Goal: Information Seeking & Learning: Learn about a topic

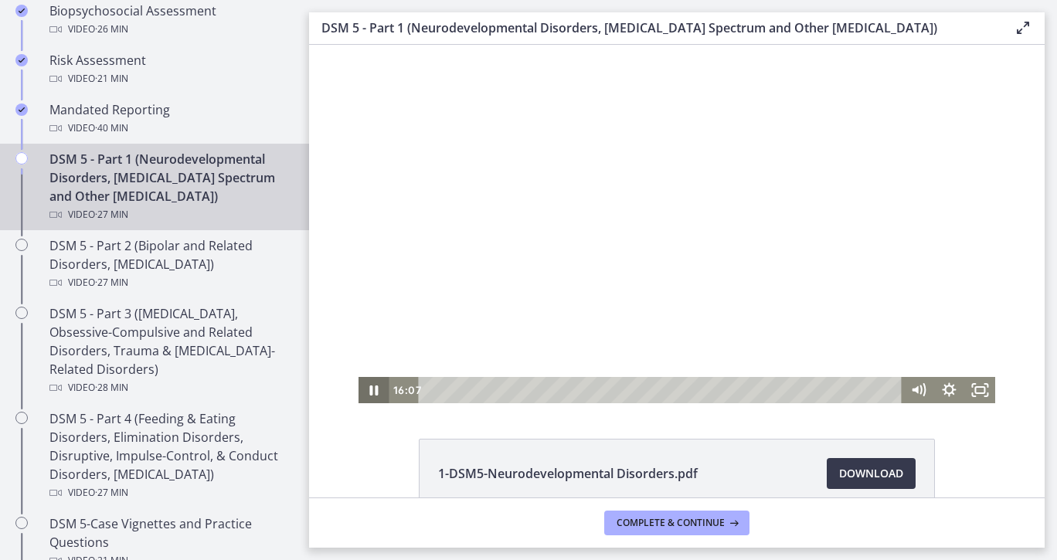
click at [372, 389] on icon "Pause" at bounding box center [373, 390] width 31 height 26
click at [964, 391] on icon "Fullscreen" at bounding box center [979, 390] width 31 height 26
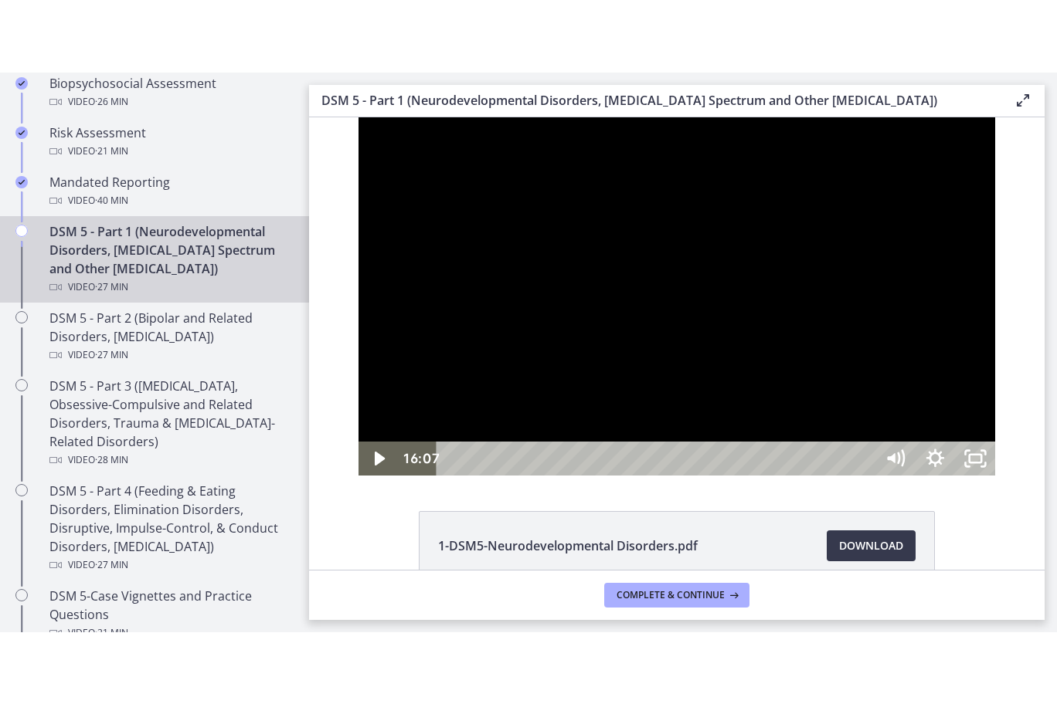
scroll to position [511, 0]
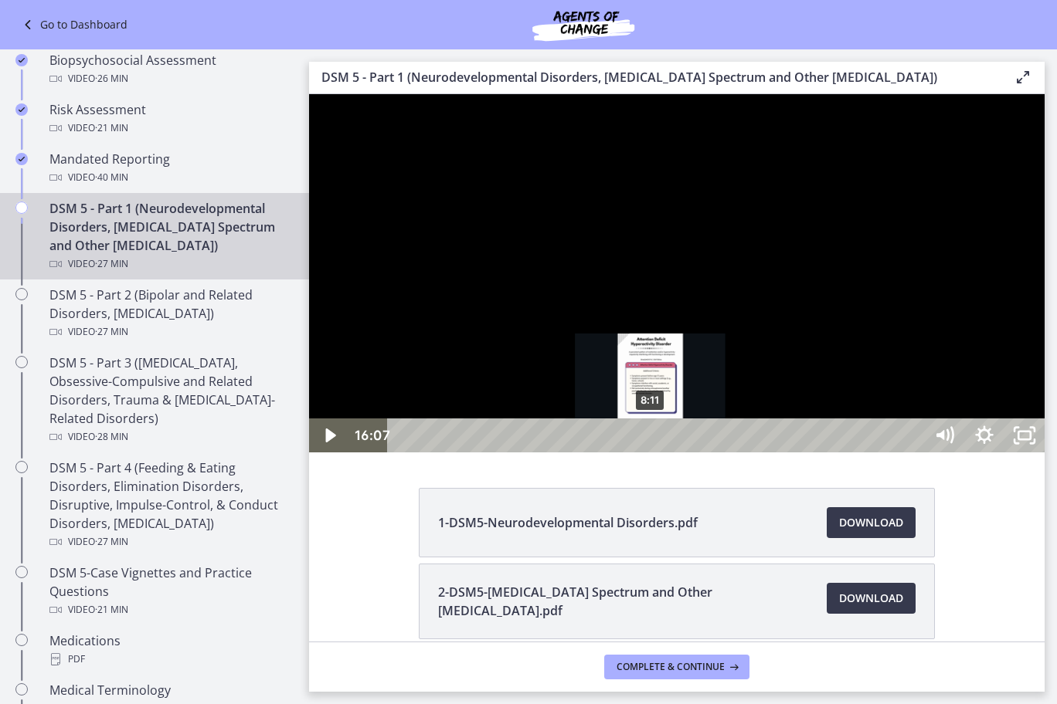
click at [651, 453] on div "8:11" at bounding box center [658, 436] width 512 height 34
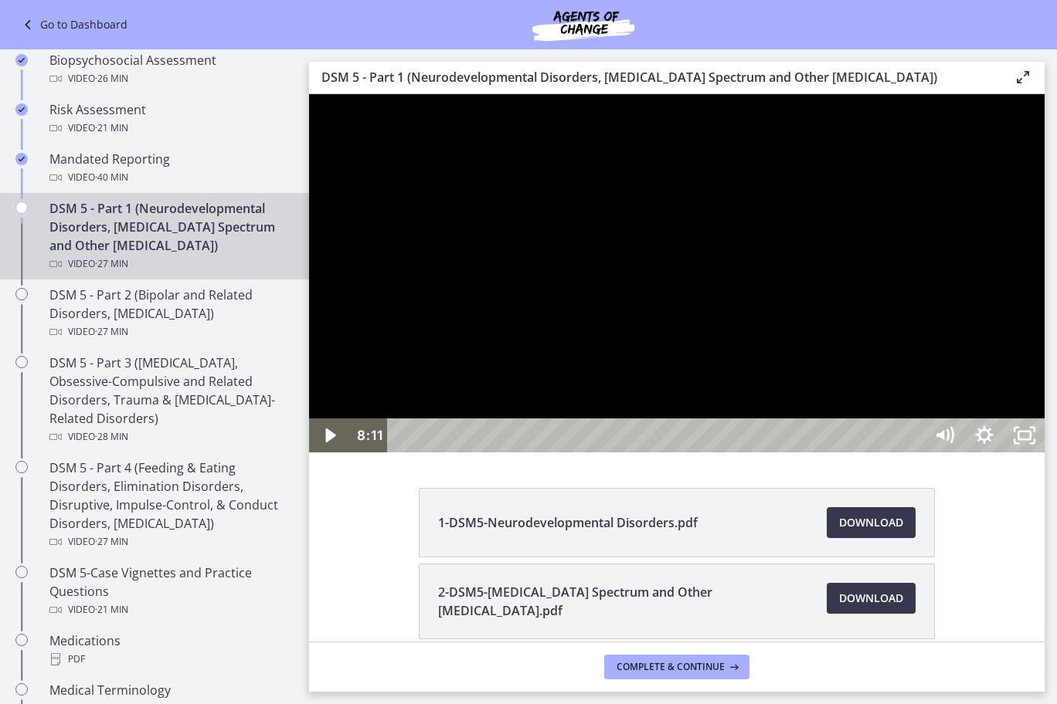
click at [797, 453] on div at bounding box center [676, 273] width 735 height 358
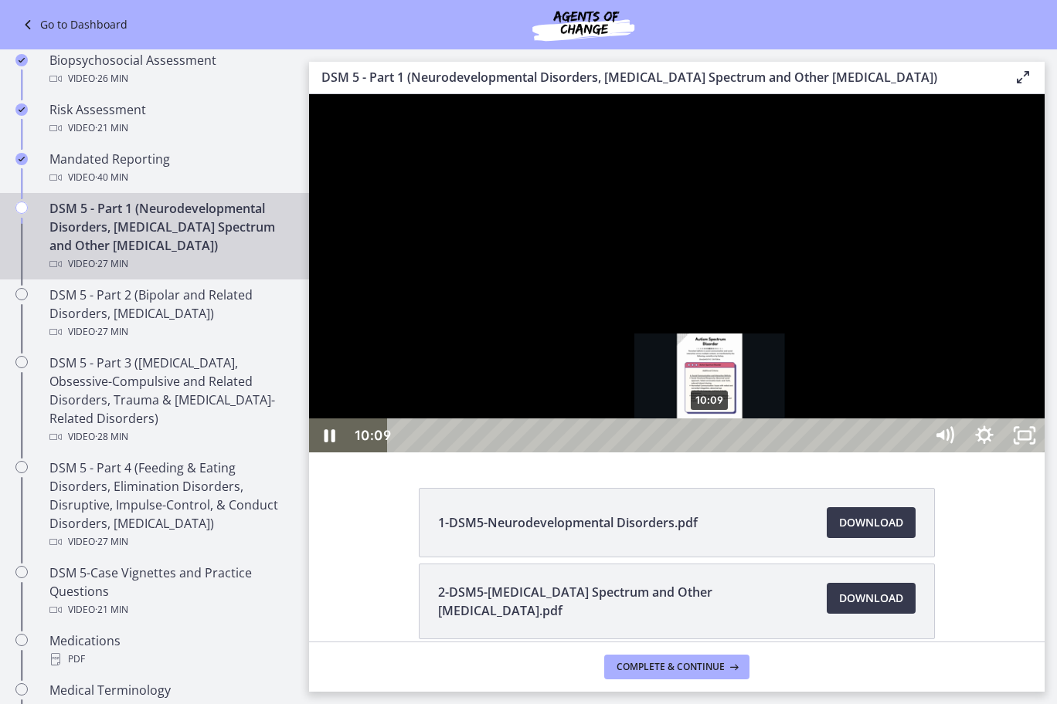
click at [711, 453] on div "10:09" at bounding box center [658, 436] width 512 height 34
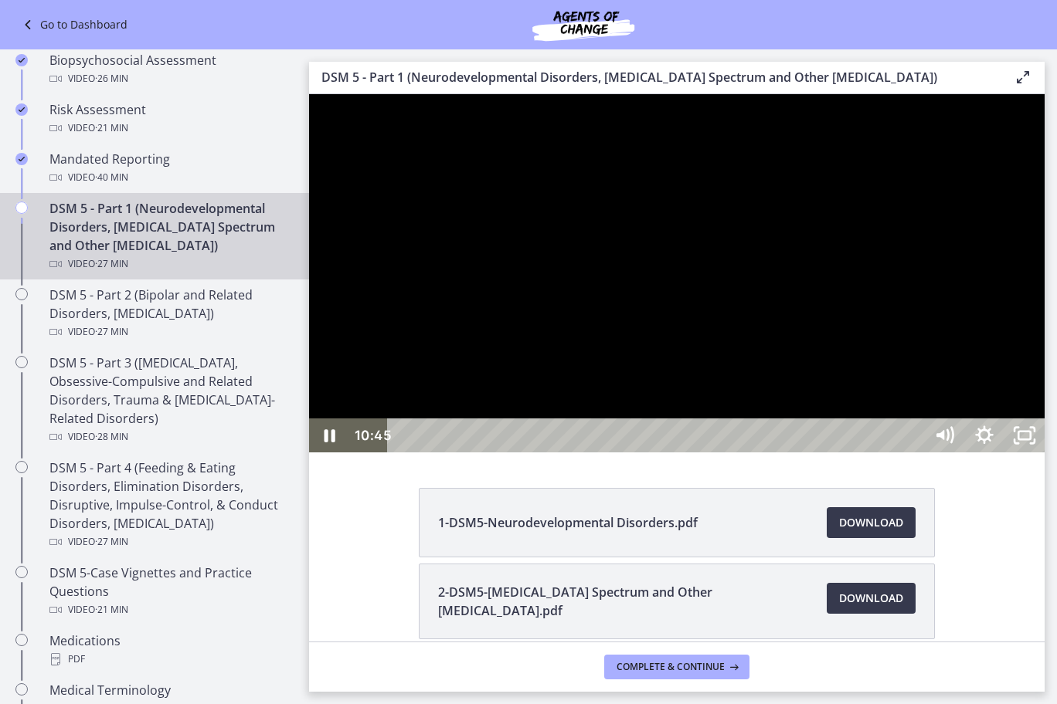
click at [782, 453] on div at bounding box center [676, 273] width 735 height 358
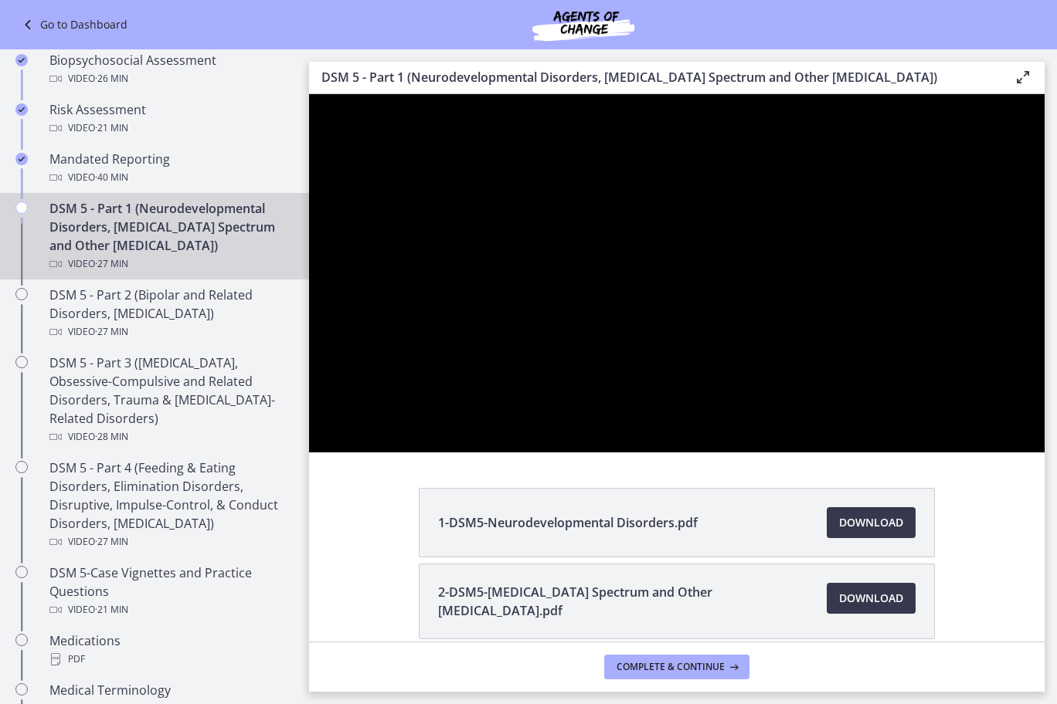
click at [782, 453] on div at bounding box center [676, 273] width 735 height 358
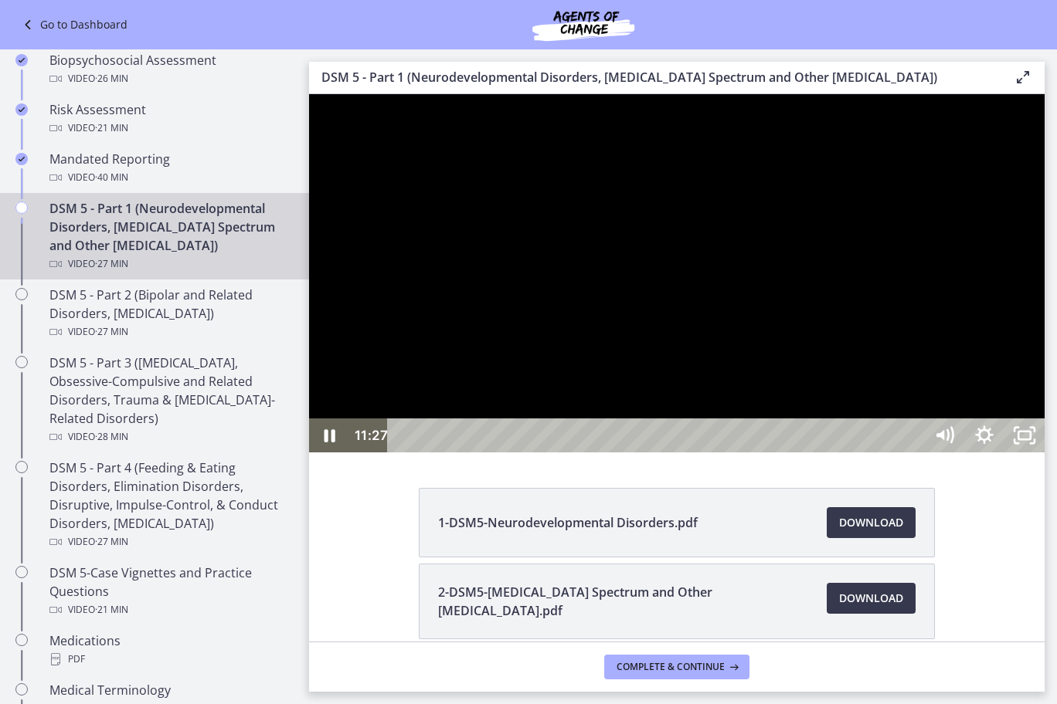
click at [823, 418] on div at bounding box center [676, 273] width 735 height 358
click at [820, 423] on div at bounding box center [676, 273] width 735 height 358
click at [801, 453] on div at bounding box center [676, 273] width 735 height 358
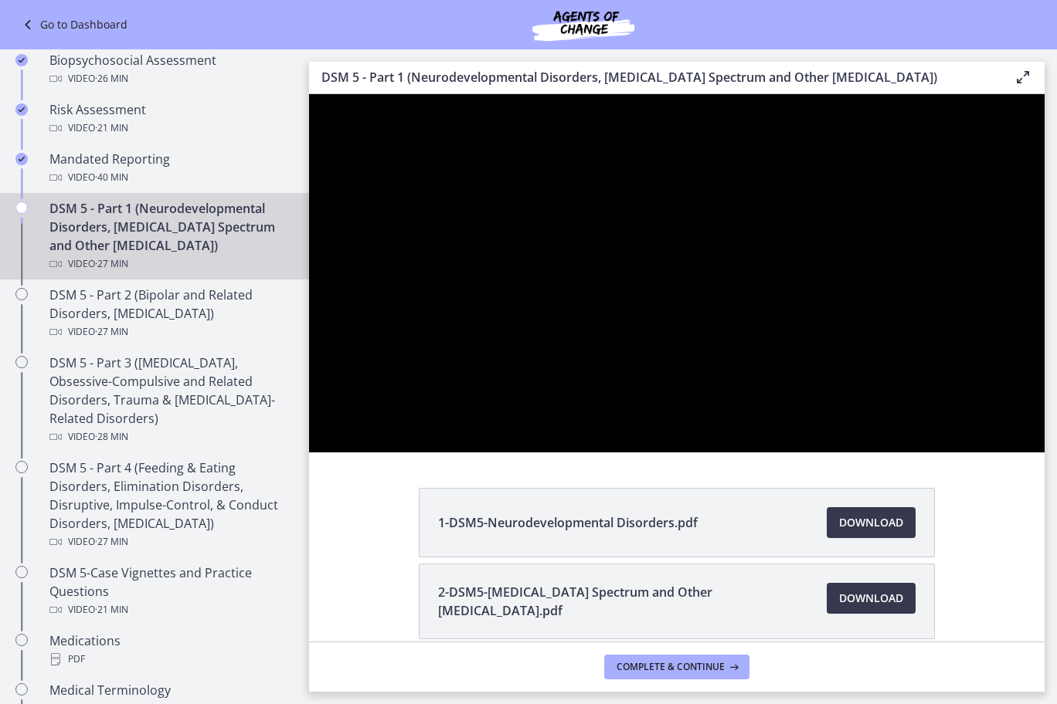
click at [801, 453] on div at bounding box center [676, 273] width 735 height 358
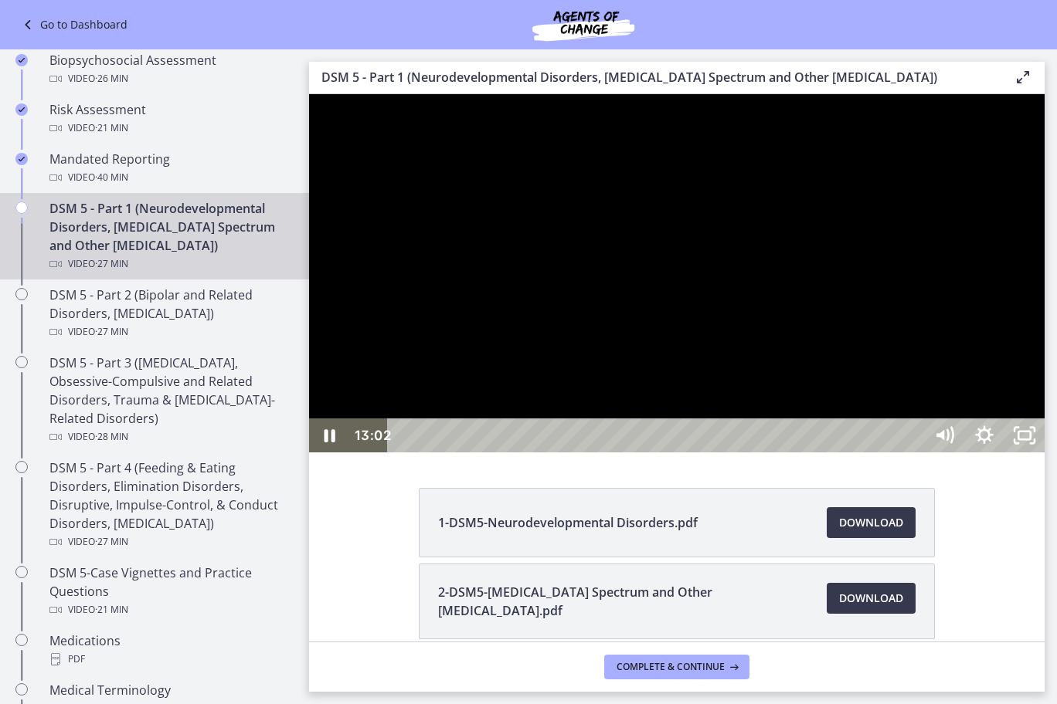
click at [804, 426] on div at bounding box center [676, 273] width 735 height 358
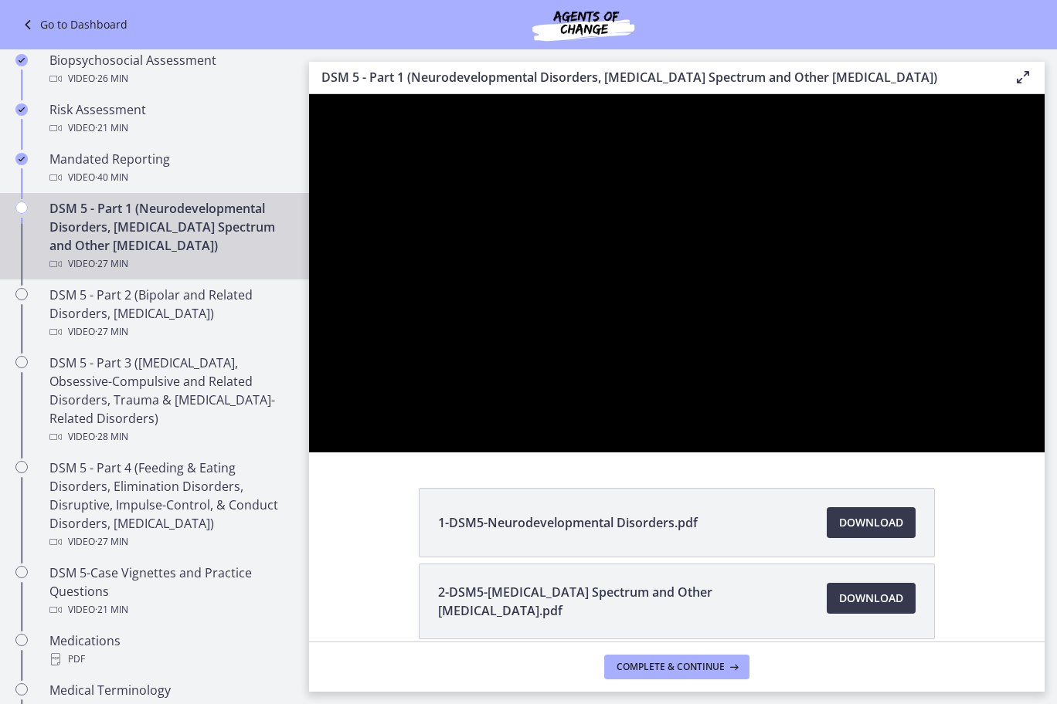
click at [804, 426] on div at bounding box center [676, 273] width 735 height 358
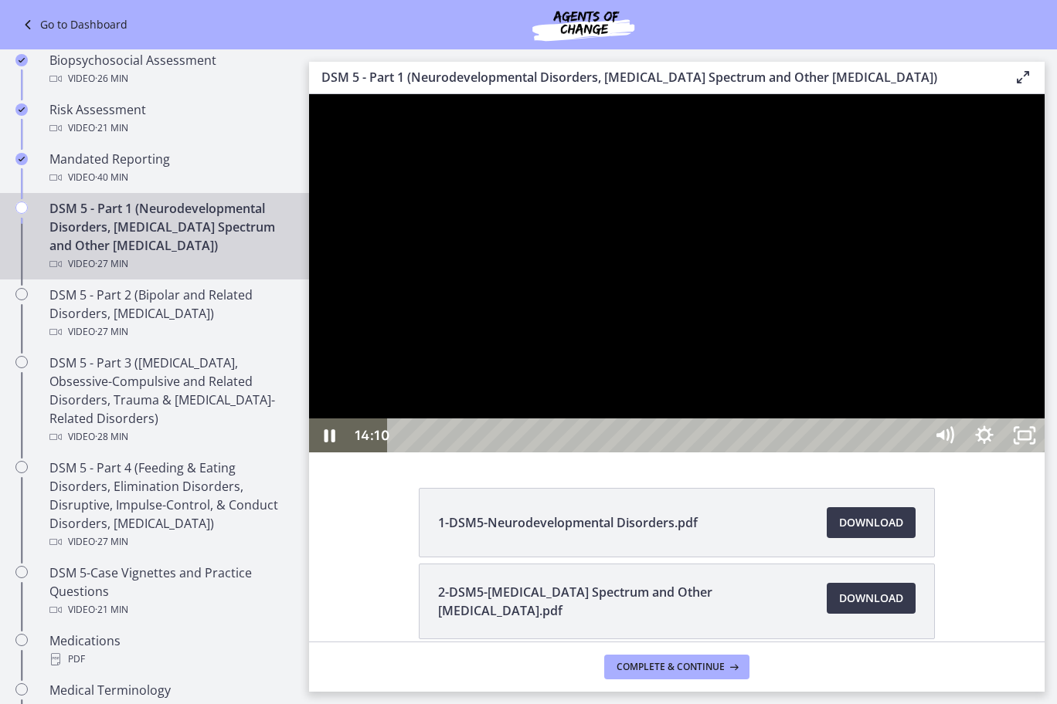
click at [741, 453] on div at bounding box center [676, 273] width 735 height 358
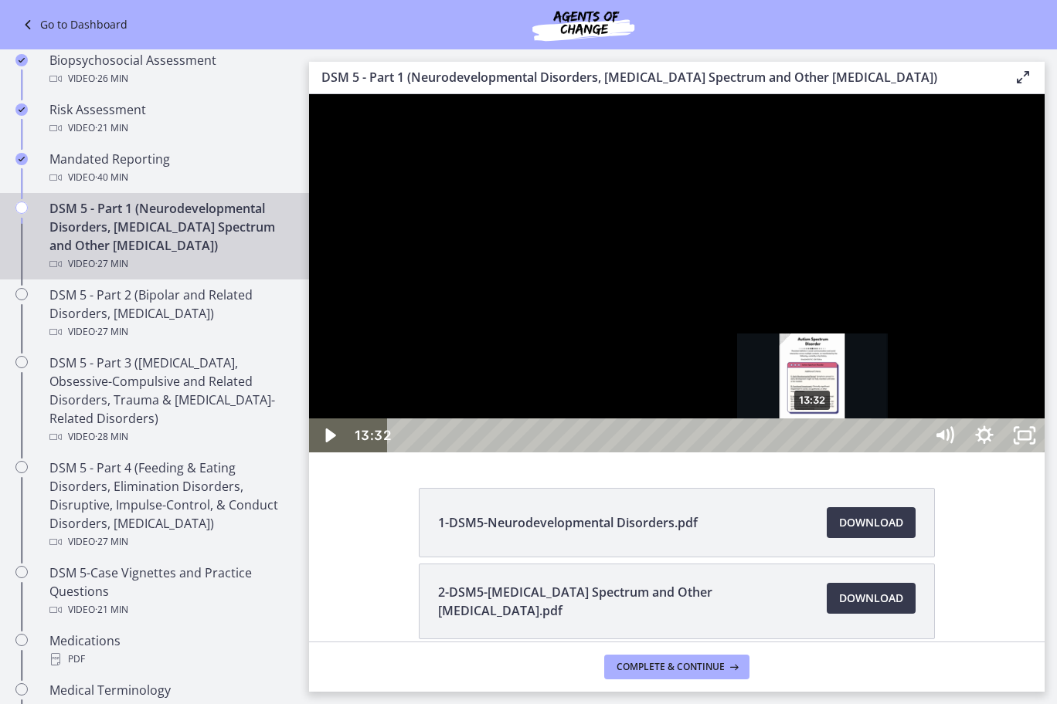
click at [813, 453] on div "13:32" at bounding box center [658, 436] width 512 height 34
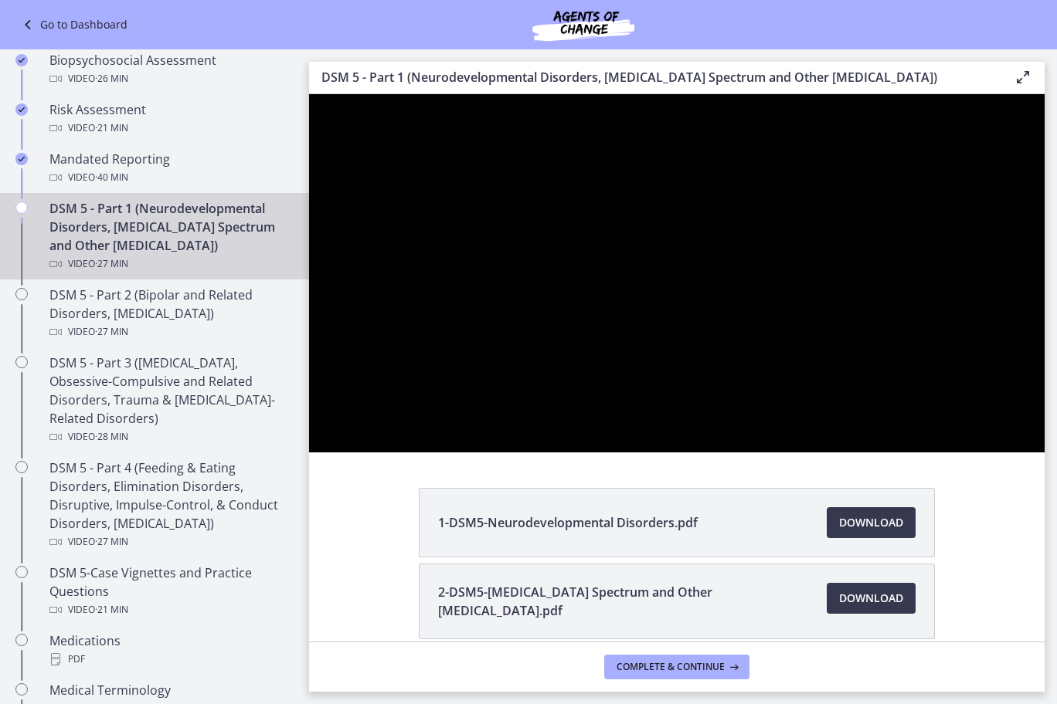
click at [833, 453] on div at bounding box center [676, 273] width 735 height 358
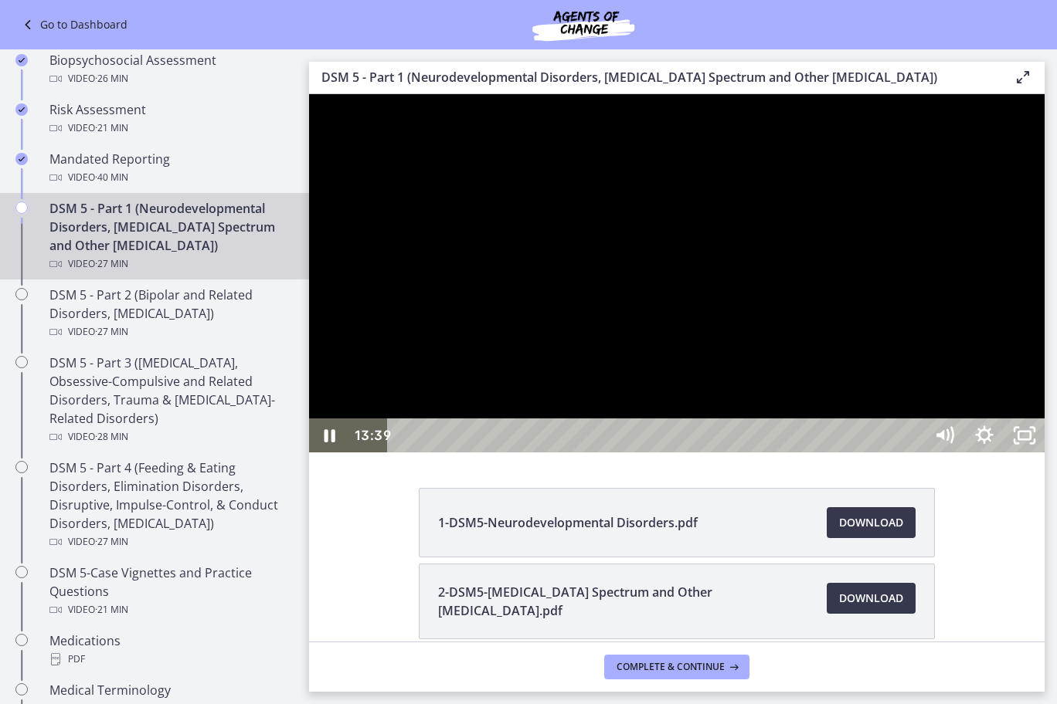
click at [781, 453] on div at bounding box center [676, 273] width 735 height 358
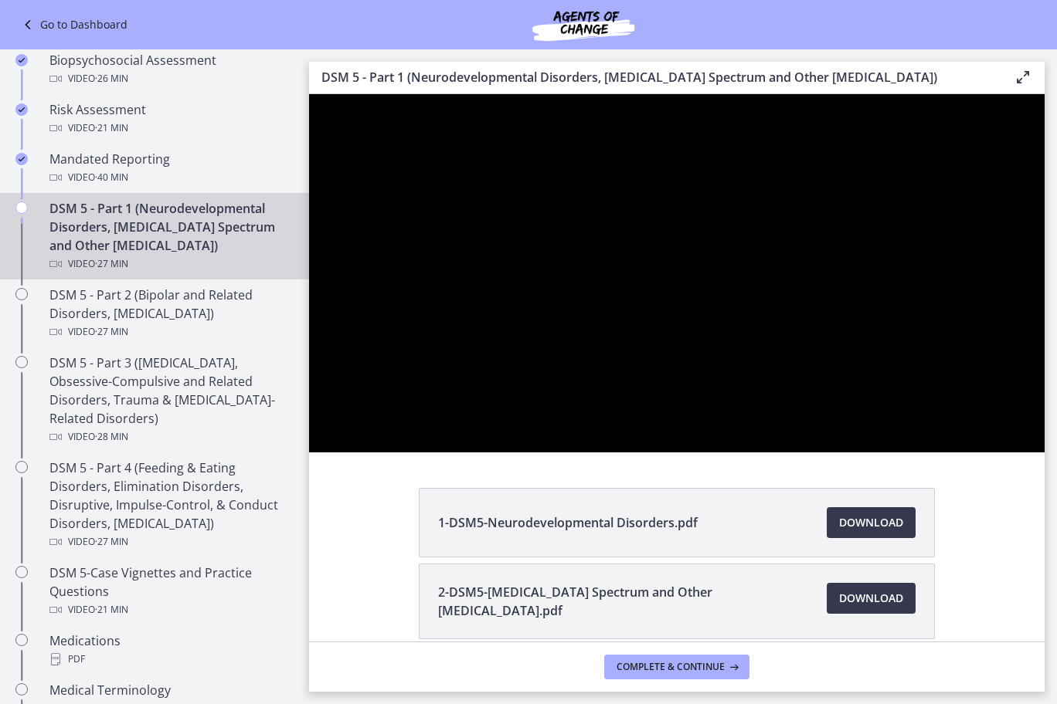
click at [798, 453] on div at bounding box center [676, 273] width 735 height 358
click at [309, 94] on button "Play Video: cmseadc4lpnc72iv6tpg.mp4" at bounding box center [309, 94] width 1 height 1
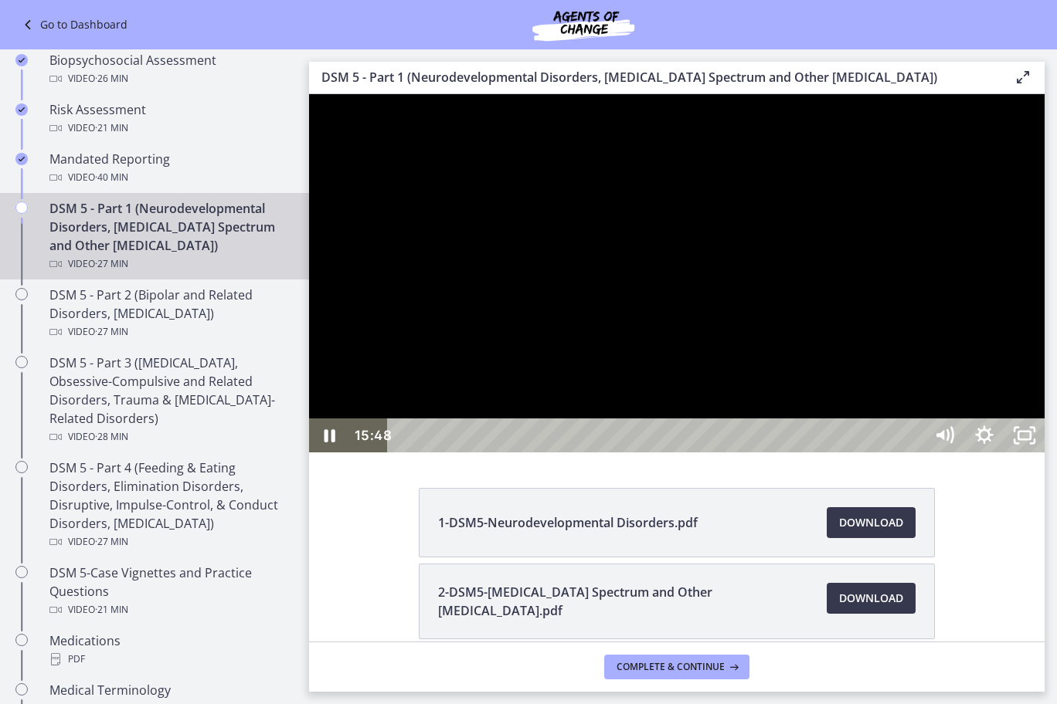
click at [309, 94] on button "Pause: cmseadc4lpnc72iv6tpg.mp4" at bounding box center [309, 94] width 1 height 1
click at [823, 453] on div at bounding box center [676, 273] width 735 height 358
click at [738, 453] on div at bounding box center [676, 273] width 735 height 358
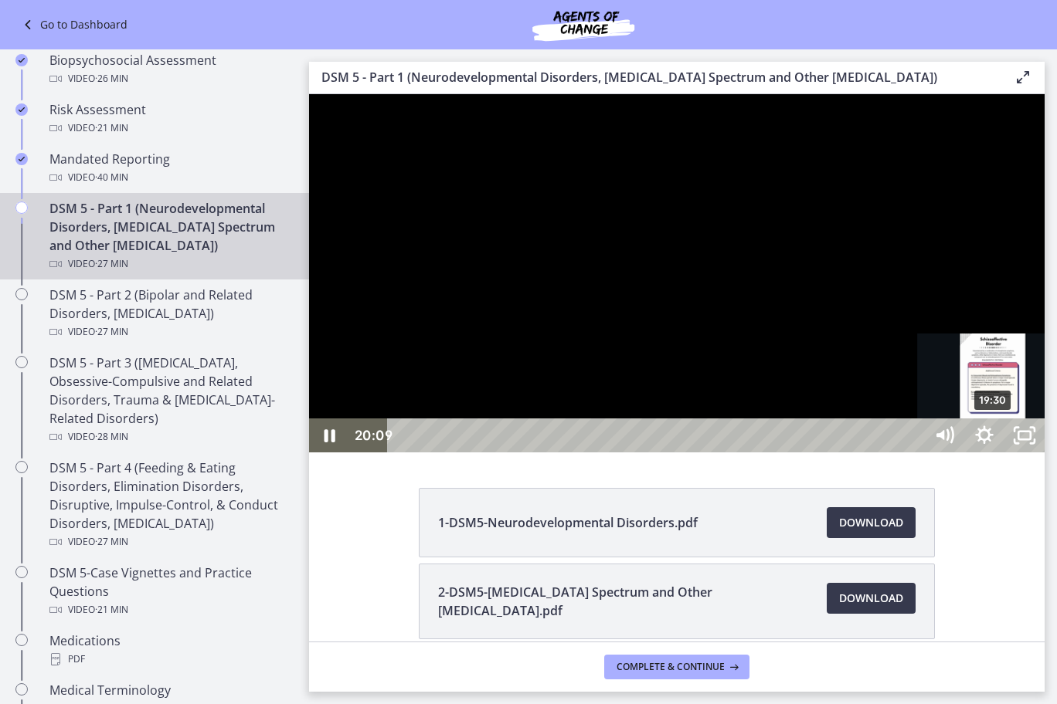
click at [915, 453] on div "19:30" at bounding box center [658, 436] width 512 height 34
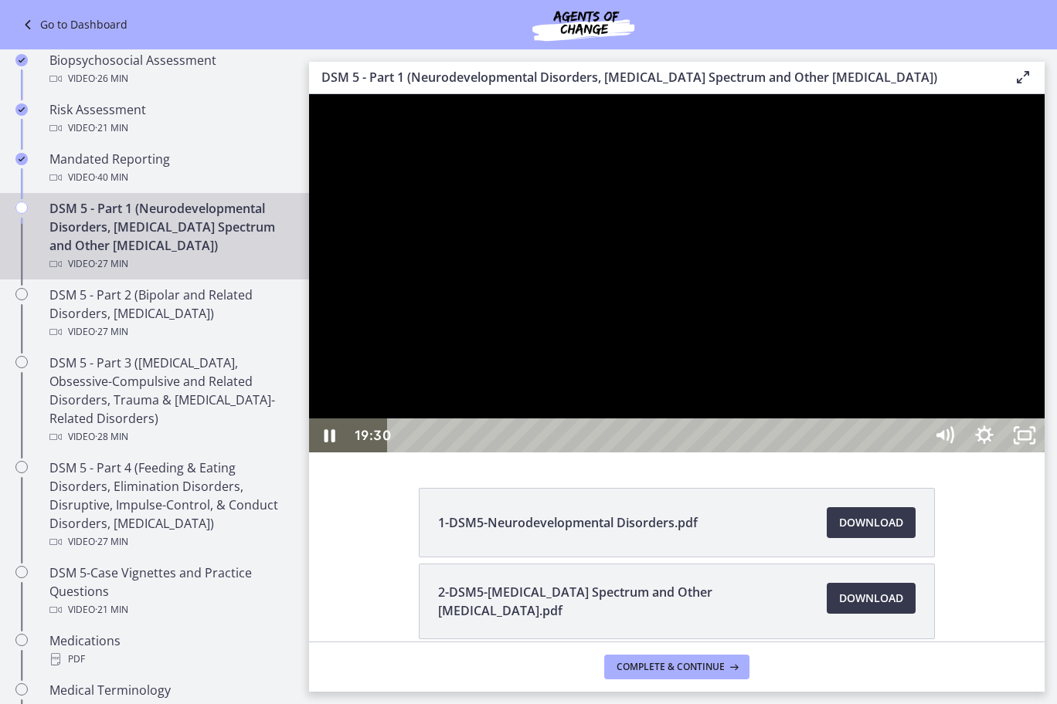
click at [894, 453] on div at bounding box center [676, 273] width 735 height 358
click at [1034, 389] on div at bounding box center [676, 273] width 735 height 358
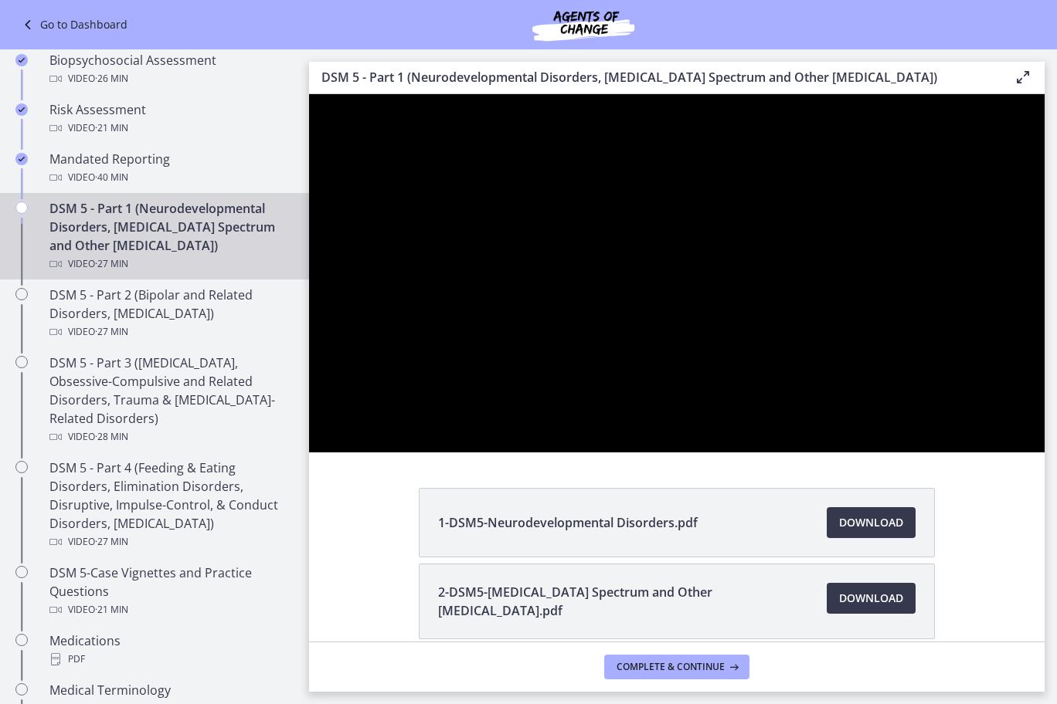
click at [850, 453] on div at bounding box center [676, 273] width 735 height 358
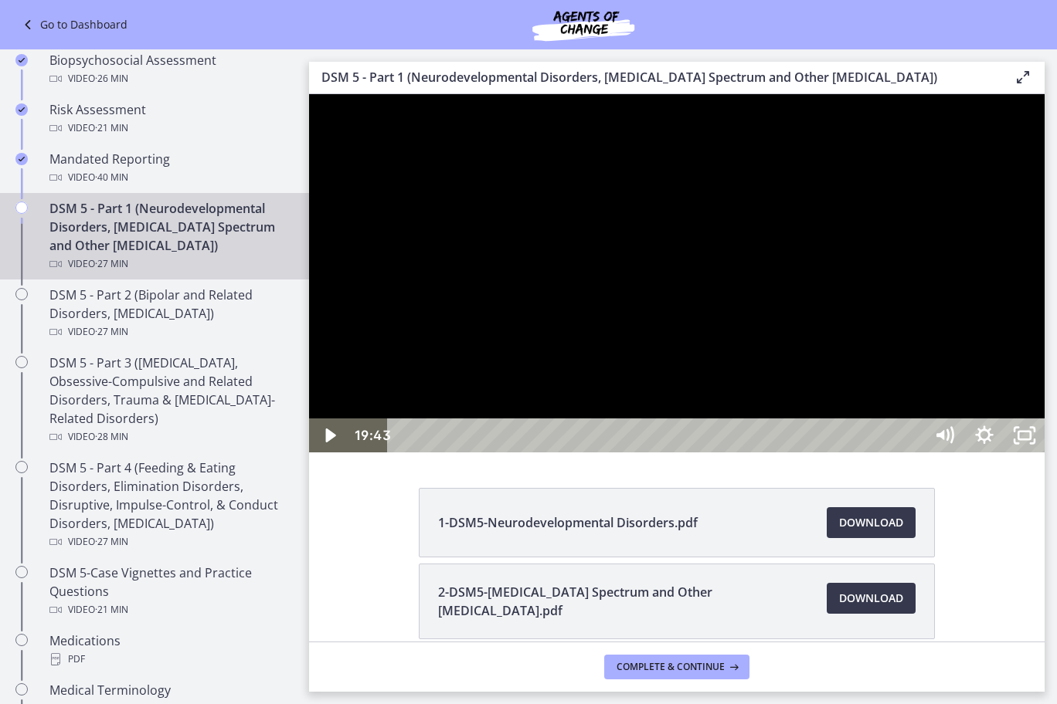
click at [815, 453] on div at bounding box center [676, 273] width 735 height 358
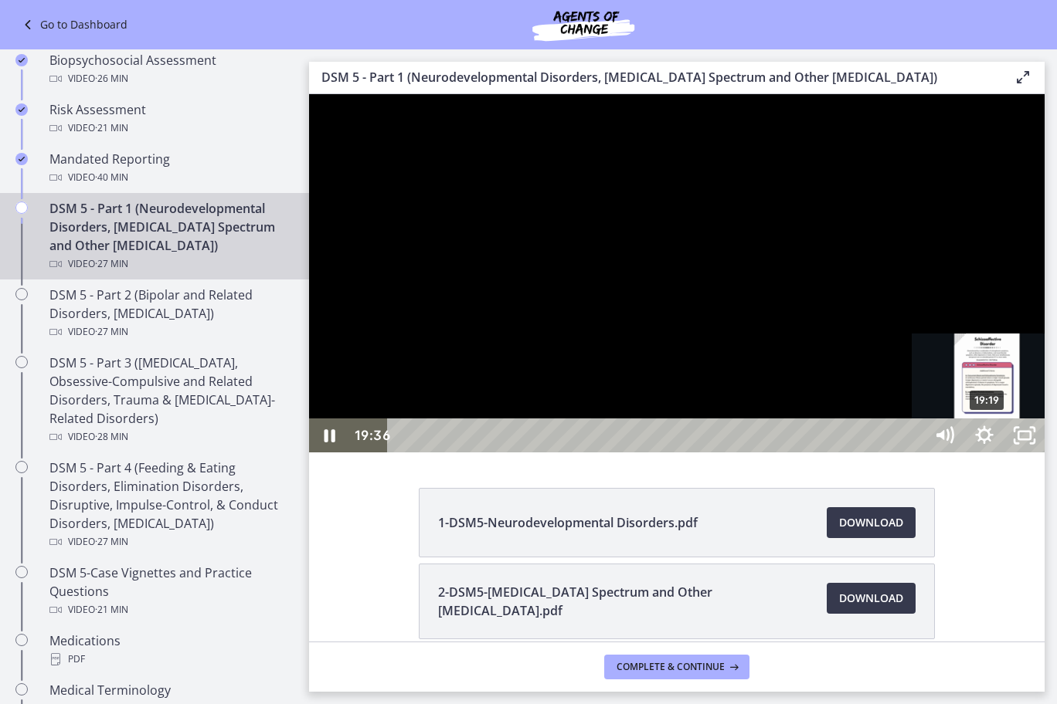
click at [915, 453] on div "19:19" at bounding box center [658, 436] width 512 height 34
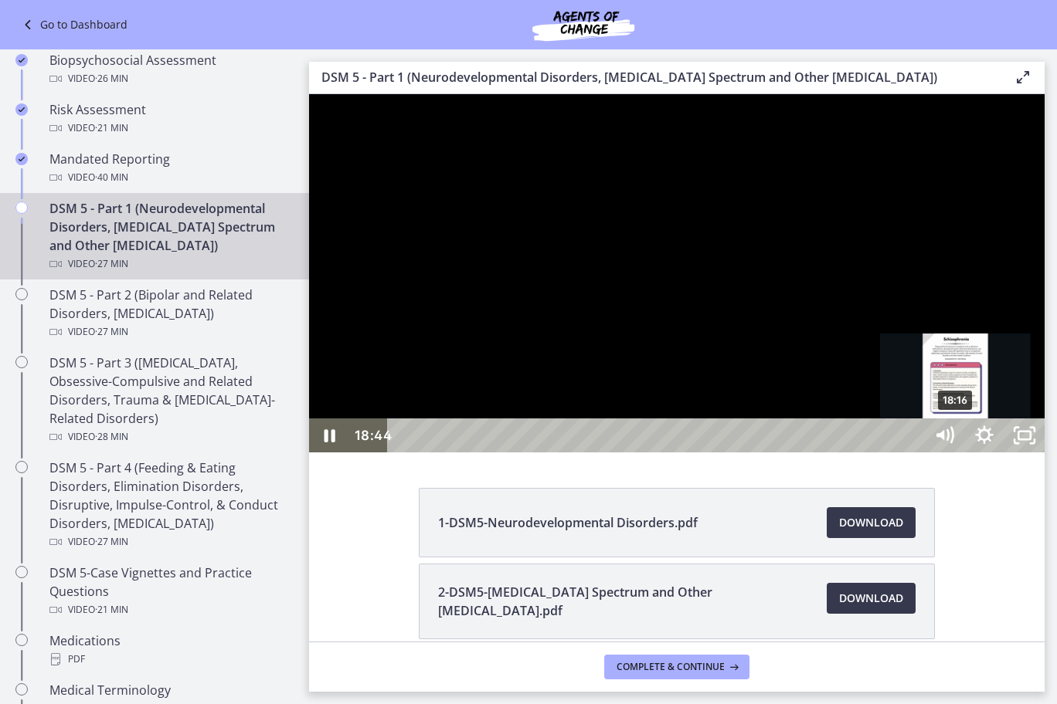
click at [915, 453] on div "18:16" at bounding box center [658, 436] width 512 height 34
click at [915, 453] on div "18:33" at bounding box center [658, 436] width 512 height 34
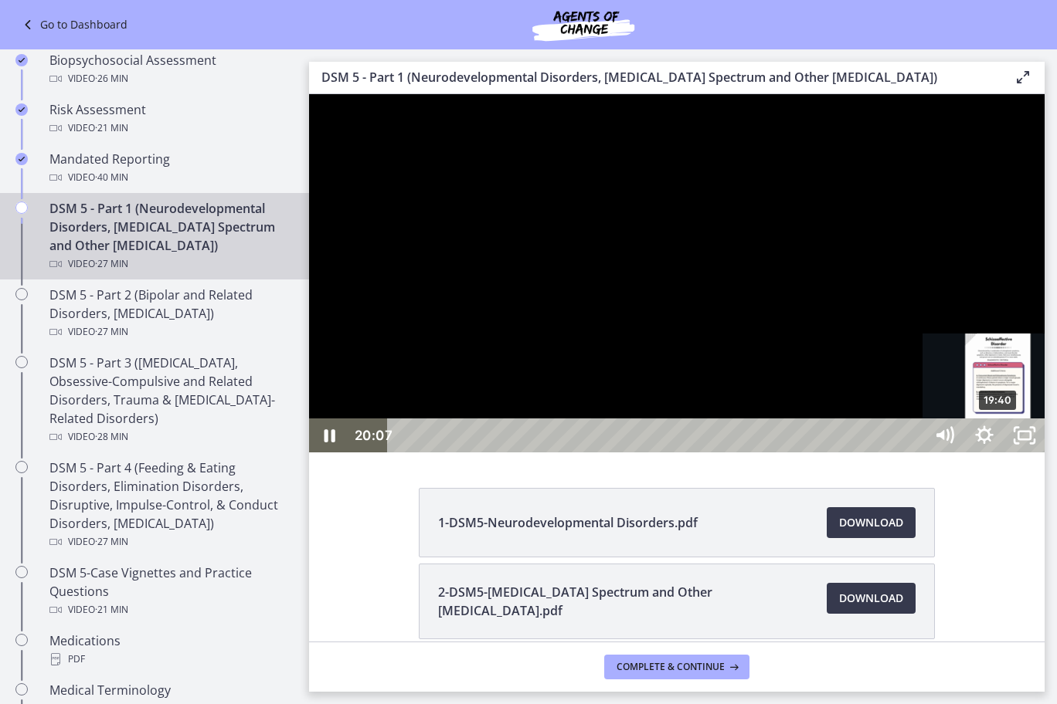
click at [915, 453] on div "19:40" at bounding box center [658, 436] width 512 height 34
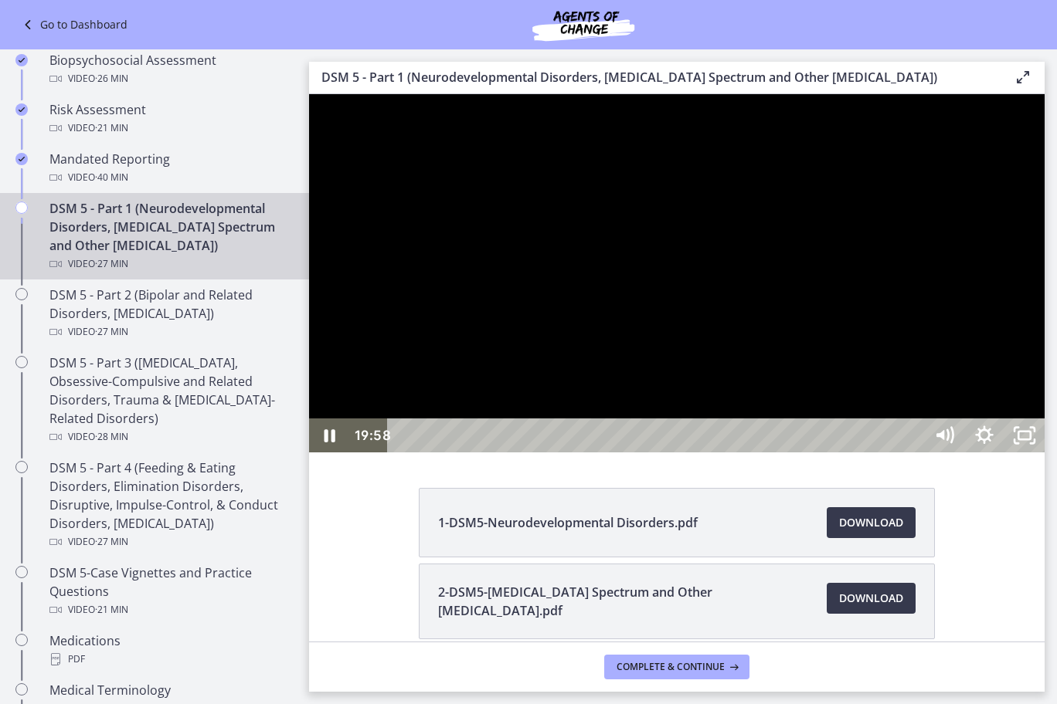
click at [978, 453] on div at bounding box center [676, 273] width 735 height 358
click at [986, 453] on div at bounding box center [676, 273] width 735 height 358
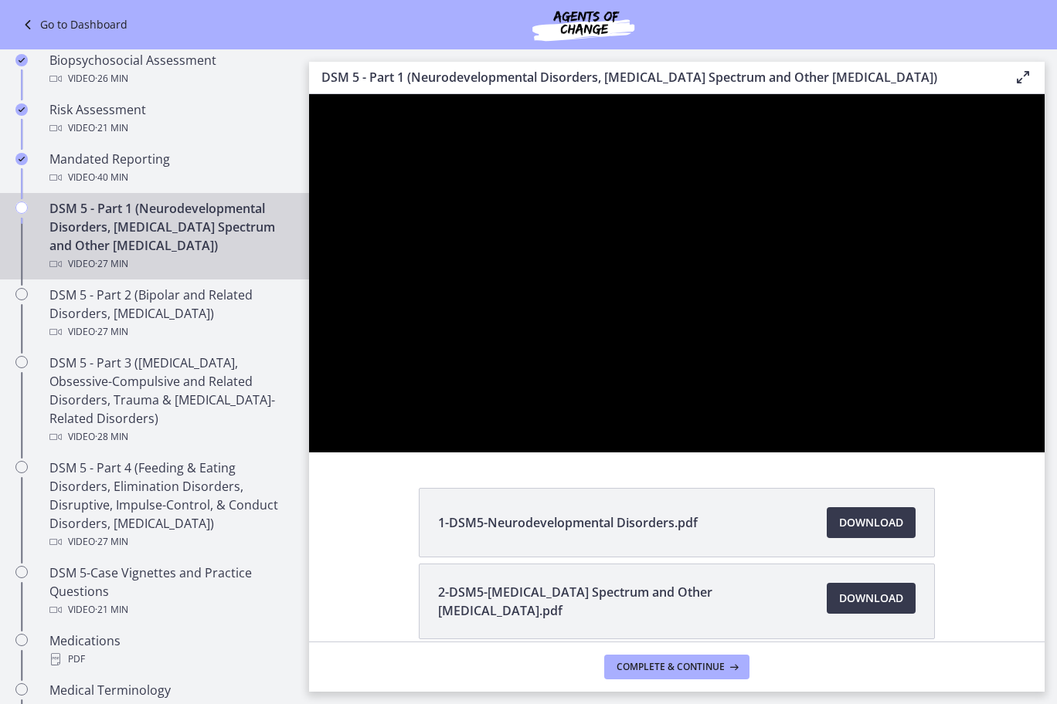
click at [986, 453] on div at bounding box center [676, 273] width 735 height 358
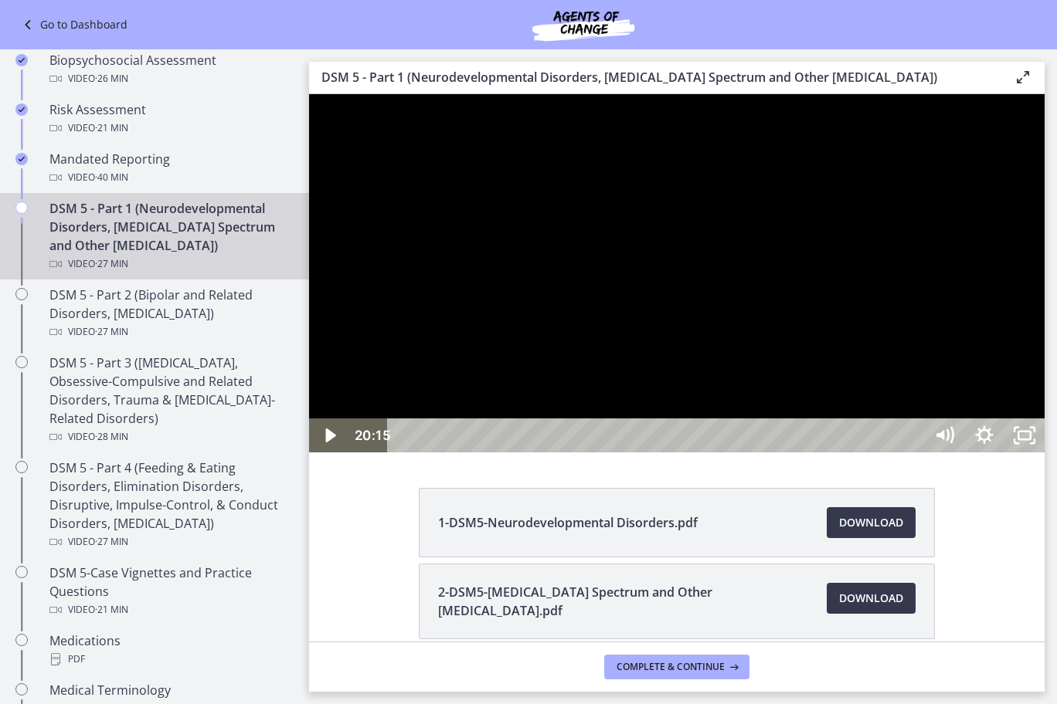
click at [936, 453] on div at bounding box center [676, 273] width 735 height 358
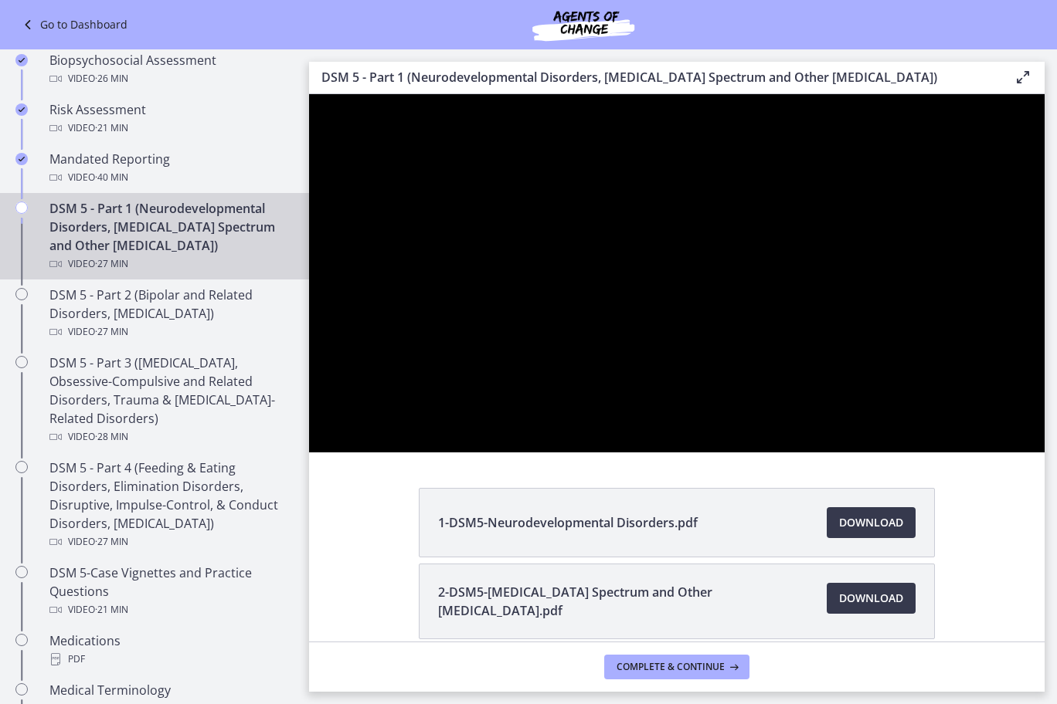
click at [936, 453] on div at bounding box center [676, 273] width 735 height 358
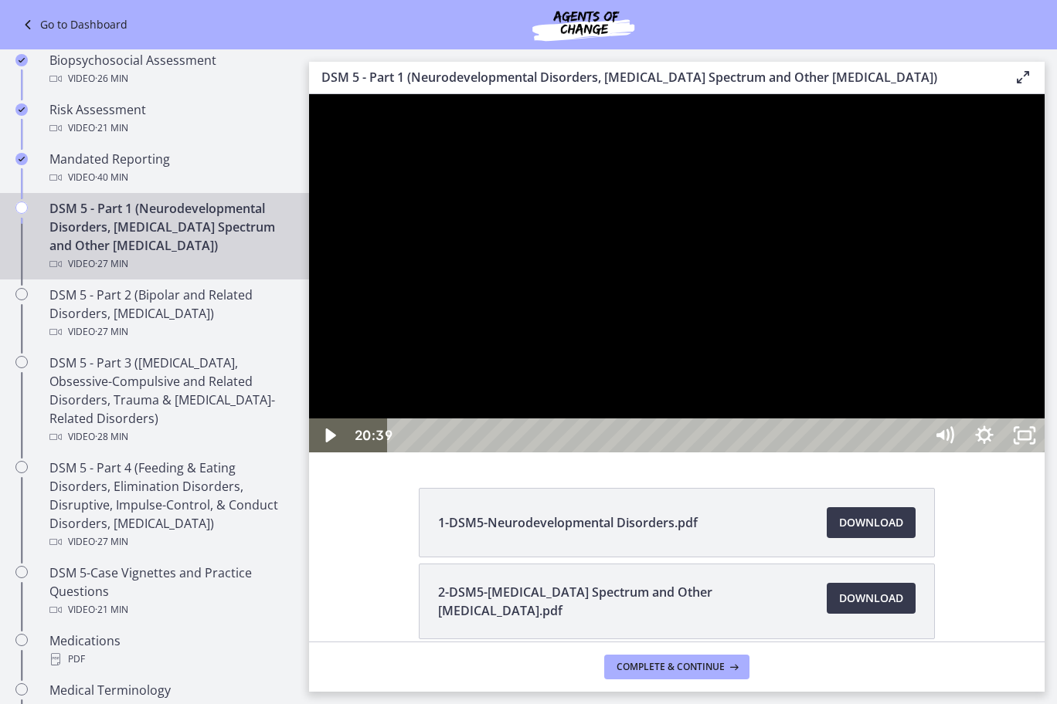
click at [807, 453] on div at bounding box center [676, 273] width 735 height 358
click at [821, 453] on div at bounding box center [676, 273] width 735 height 358
